Goal: Task Accomplishment & Management: Use online tool/utility

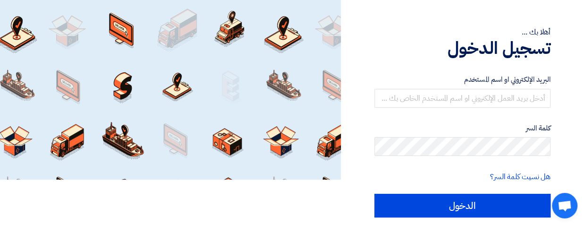
scroll to position [47, 0]
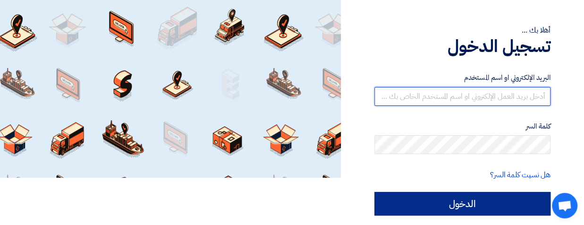
type input "[PERSON_NAME][EMAIL_ADDRESS][DATE][DOMAIN_NAME]"
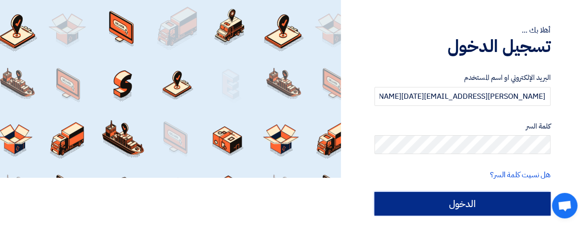
click at [477, 207] on input "الدخول" at bounding box center [462, 204] width 176 height 24
type input "Sign in"
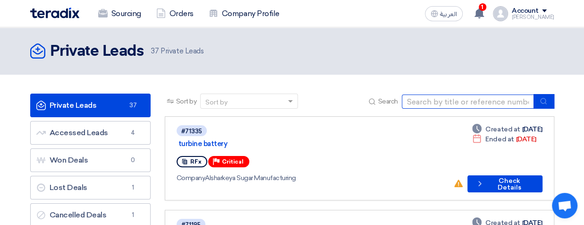
click at [488, 101] on input at bounding box center [468, 101] width 132 height 14
type input "ب"
type input "FIRE"
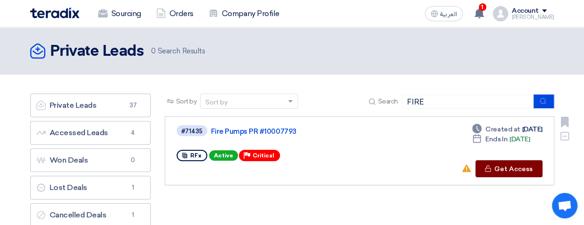
click at [518, 164] on button "Check details Get Access" at bounding box center [508, 168] width 67 height 17
click at [520, 170] on button "Check details Get Access" at bounding box center [508, 168] width 67 height 17
click at [512, 170] on button "Check details Get Access" at bounding box center [508, 168] width 67 height 17
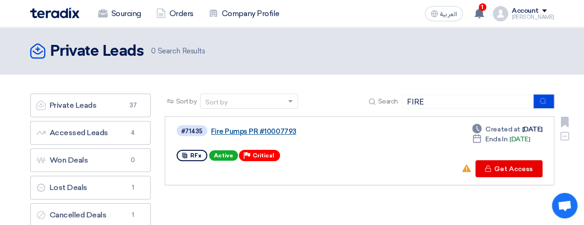
click at [257, 132] on link "Fire Pumps PR #10007793" at bounding box center [329, 131] width 236 height 8
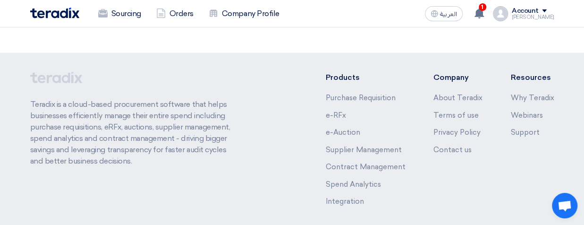
scroll to position [858, 0]
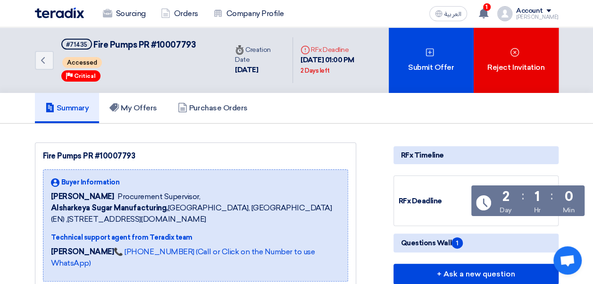
click at [528, 15] on div "[PERSON_NAME]" at bounding box center [537, 17] width 42 height 5
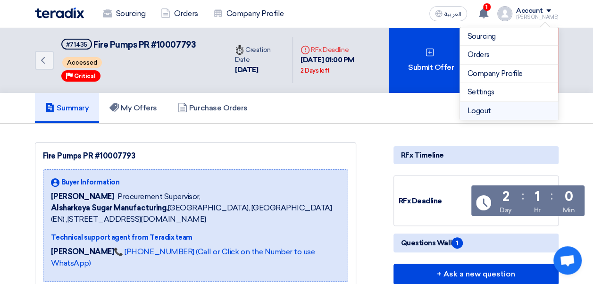
click at [509, 111] on li "Logout" at bounding box center [509, 111] width 98 height 18
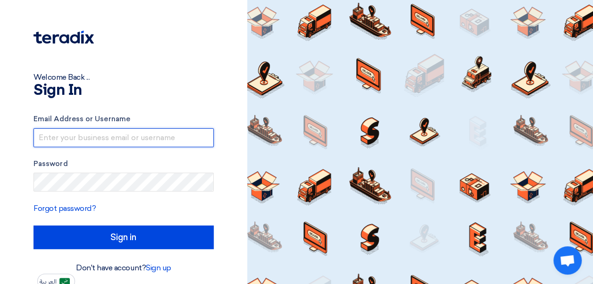
type input "[PERSON_NAME][EMAIL_ADDRESS][DATE][DOMAIN_NAME]"
